Goal: Navigation & Orientation: Find specific page/section

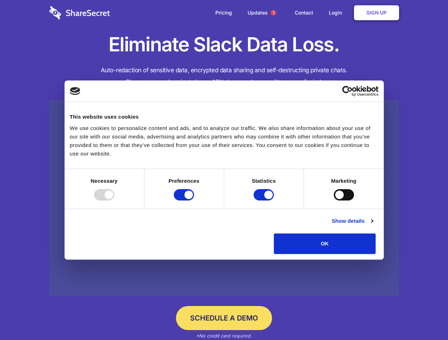
click at [114, 201] on div at bounding box center [104, 194] width 20 height 11
click at [194, 201] on input "Preferences" at bounding box center [184, 194] width 20 height 11
checkbox input "false"
click at [264, 201] on input "Statistics" at bounding box center [263, 194] width 20 height 11
checkbox input "false"
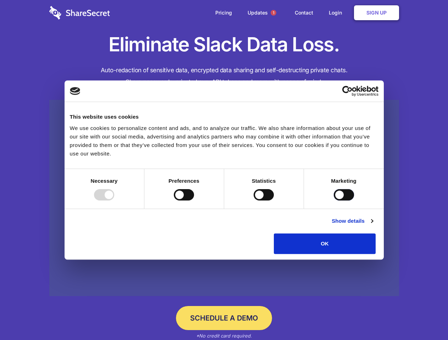
click at [334, 201] on input "Marketing" at bounding box center [344, 194] width 20 height 11
checkbox input "true"
click at [373, 225] on link "Show details" at bounding box center [351, 221] width 41 height 9
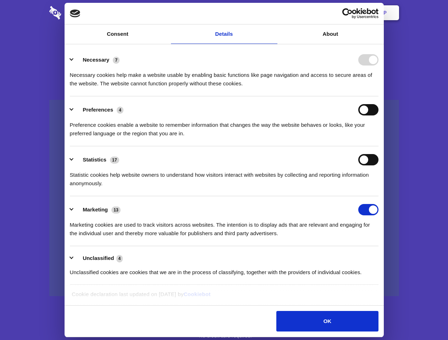
click at [378, 96] on li "Necessary 7 Necessary cookies help make a website usable by enabling basic func…" at bounding box center [224, 71] width 308 height 50
click at [273, 13] on span "1" at bounding box center [273, 13] width 6 height 6
